Goal: Information Seeking & Learning: Learn about a topic

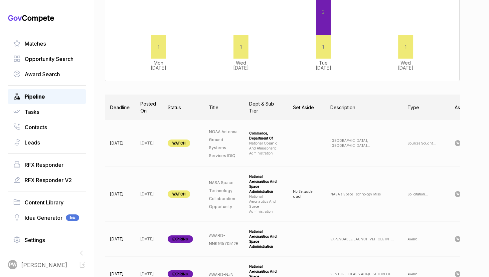
scroll to position [0, 67]
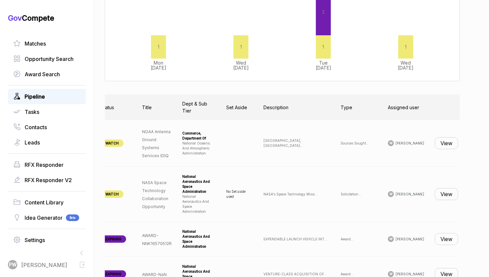
click at [451, 153] on td "View" at bounding box center [446, 143] width 34 height 47
click at [441, 146] on button "View" at bounding box center [446, 143] width 23 height 12
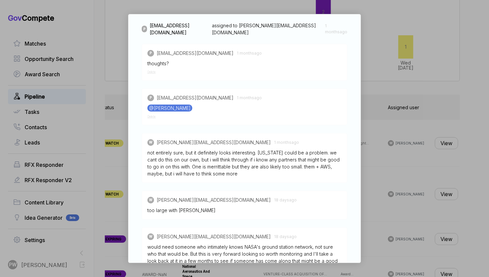
scroll to position [331, 0]
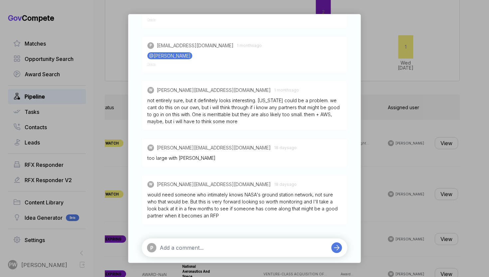
click at [397, 171] on div "NOAA Antenna Ground Systems Services IDIQ [PERSON_NAME] STAGE Sources Sought Co…" at bounding box center [244, 138] width 489 height 277
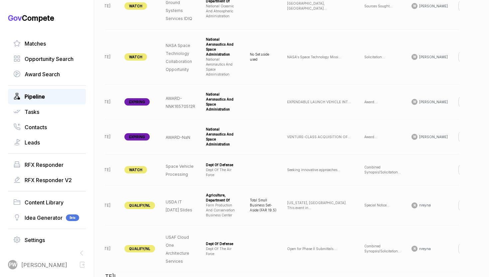
scroll to position [0, 67]
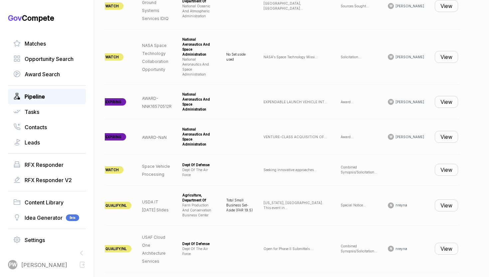
click at [435, 199] on button "View" at bounding box center [446, 205] width 23 height 12
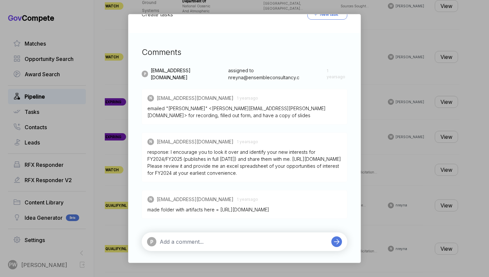
scroll to position [247, 0]
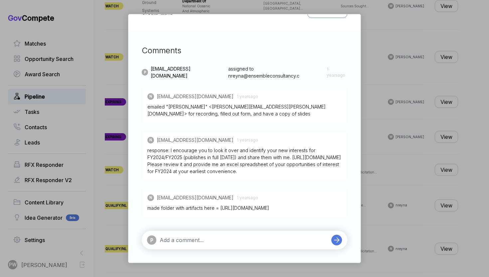
click at [409, 199] on div "USDA IT [DATE] Slides [PERSON_NAME] STAGE Special Notice Copy link POSTED DATE …" at bounding box center [244, 138] width 489 height 277
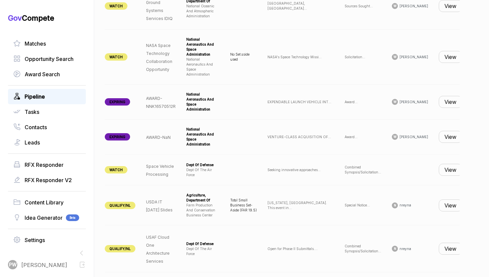
scroll to position [0, 67]
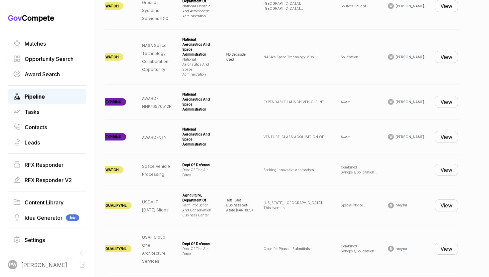
click at [441, 243] on button "View" at bounding box center [446, 249] width 23 height 12
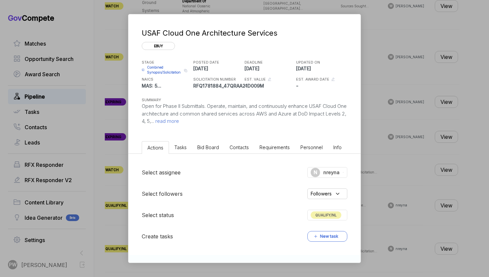
scroll to position [130, 0]
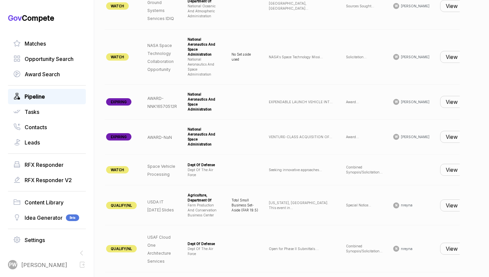
scroll to position [0, 67]
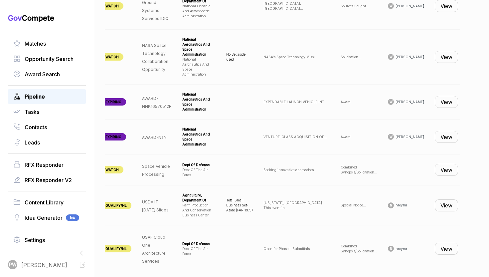
click at [439, 240] on td "View" at bounding box center [446, 248] width 34 height 47
click at [439, 243] on button "View" at bounding box center [446, 249] width 23 height 12
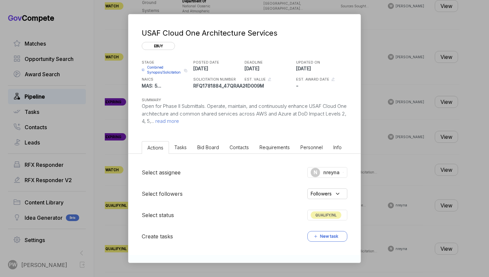
scroll to position [130, 0]
